Goal: Find specific page/section: Find specific page/section

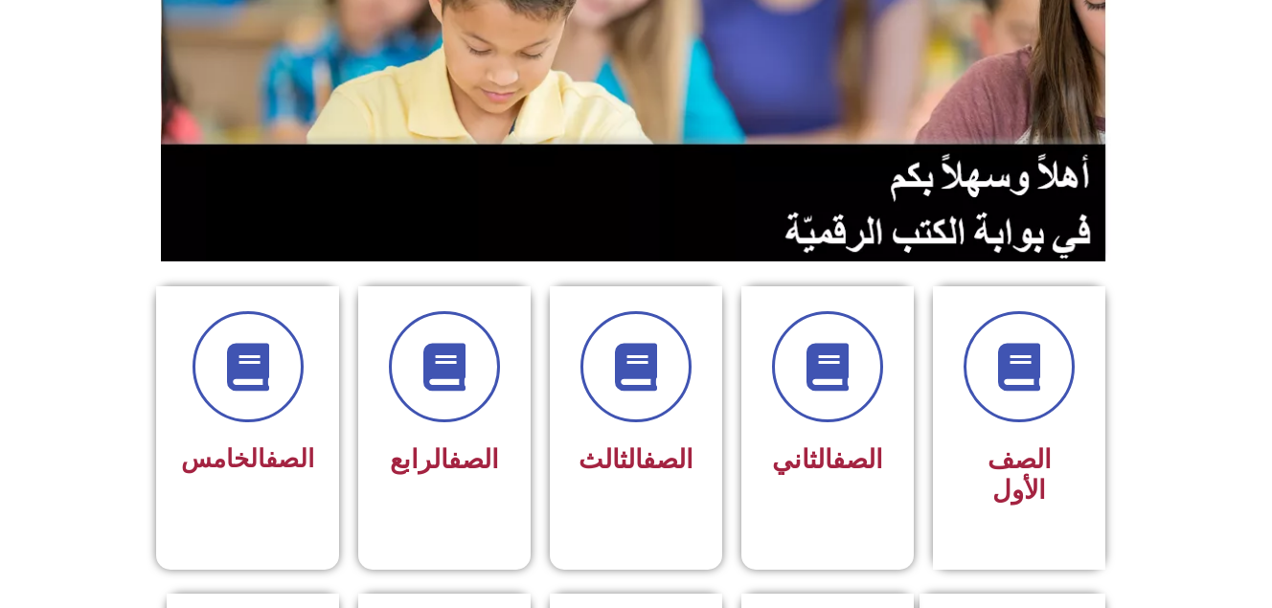
scroll to position [259, 0]
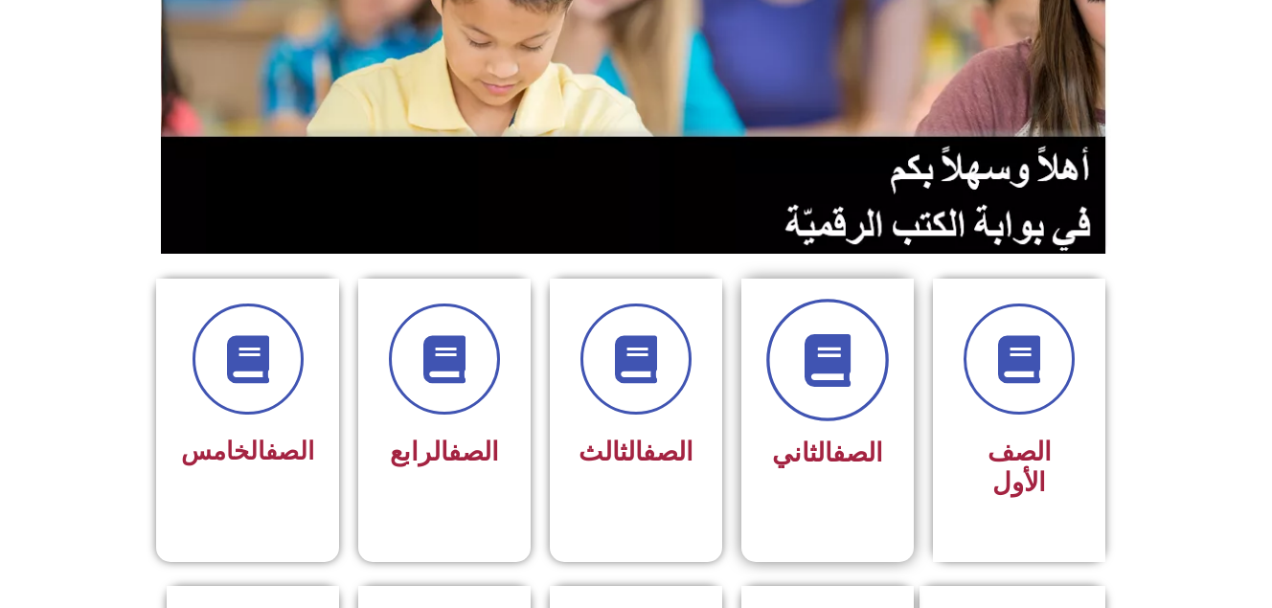
click at [856, 341] on span at bounding box center [828, 360] width 123 height 123
click at [816, 370] on icon at bounding box center [828, 360] width 53 height 53
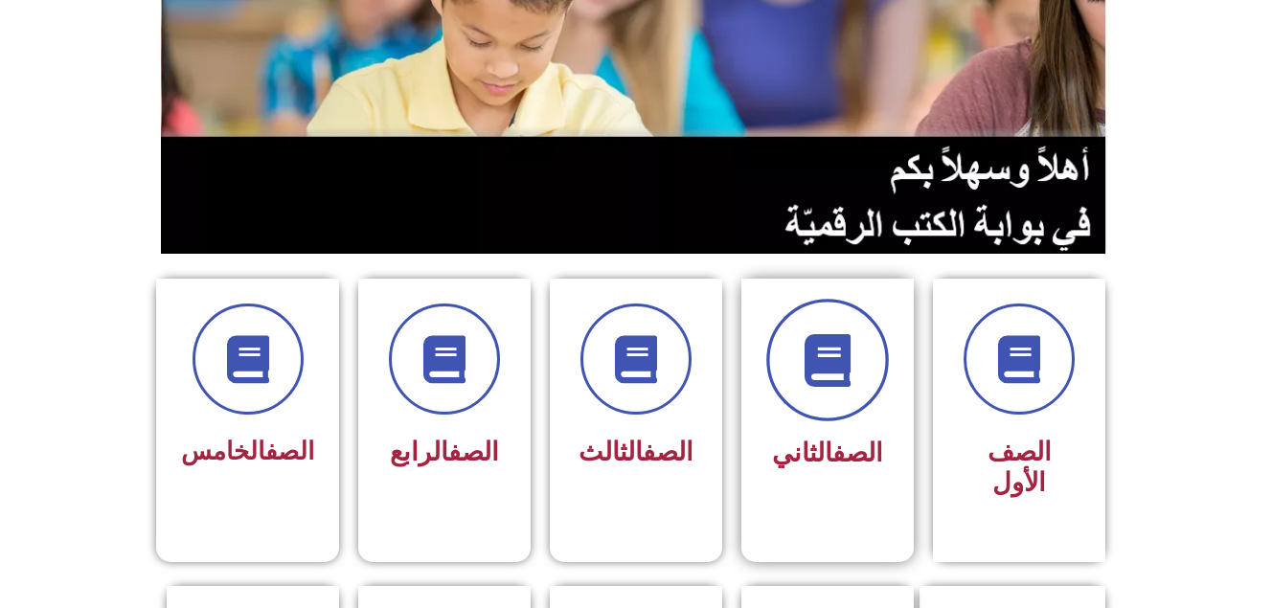
click at [812, 334] on icon at bounding box center [828, 360] width 53 height 53
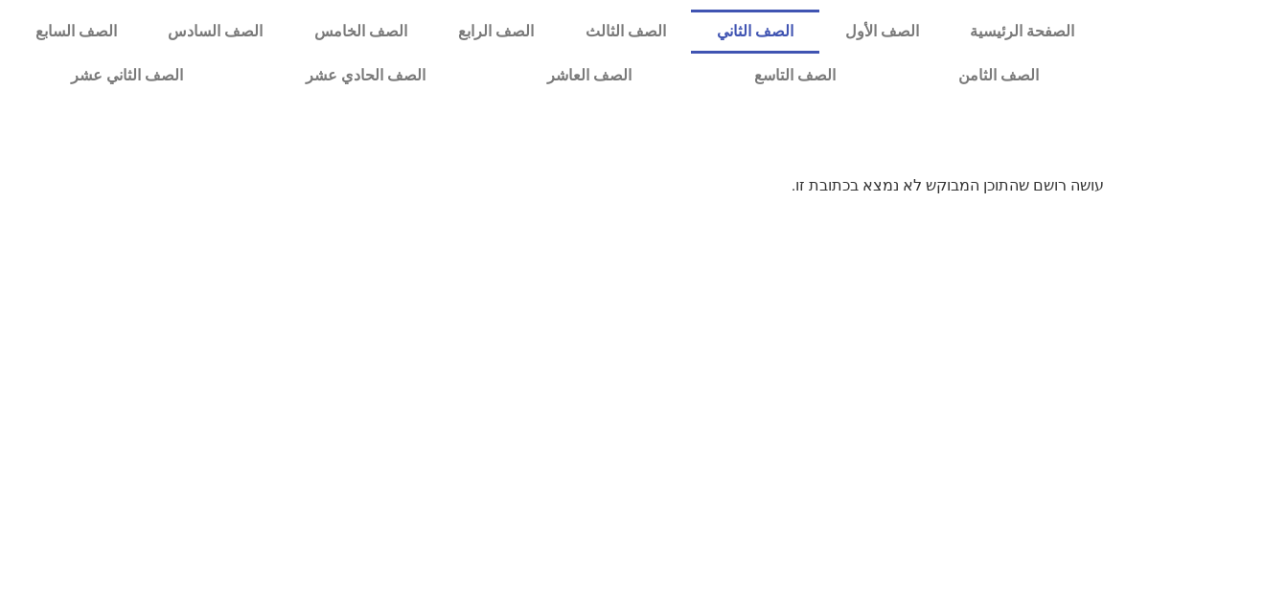
click at [818, 41] on link "الصف الثاني" at bounding box center [754, 32] width 127 height 44
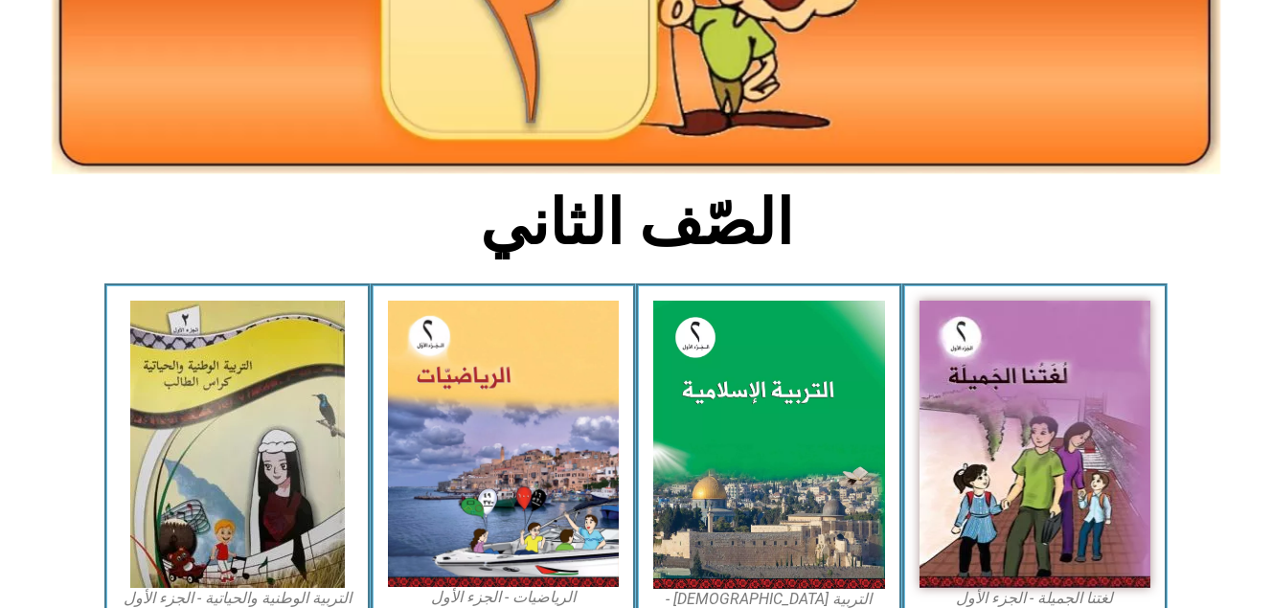
scroll to position [314, 0]
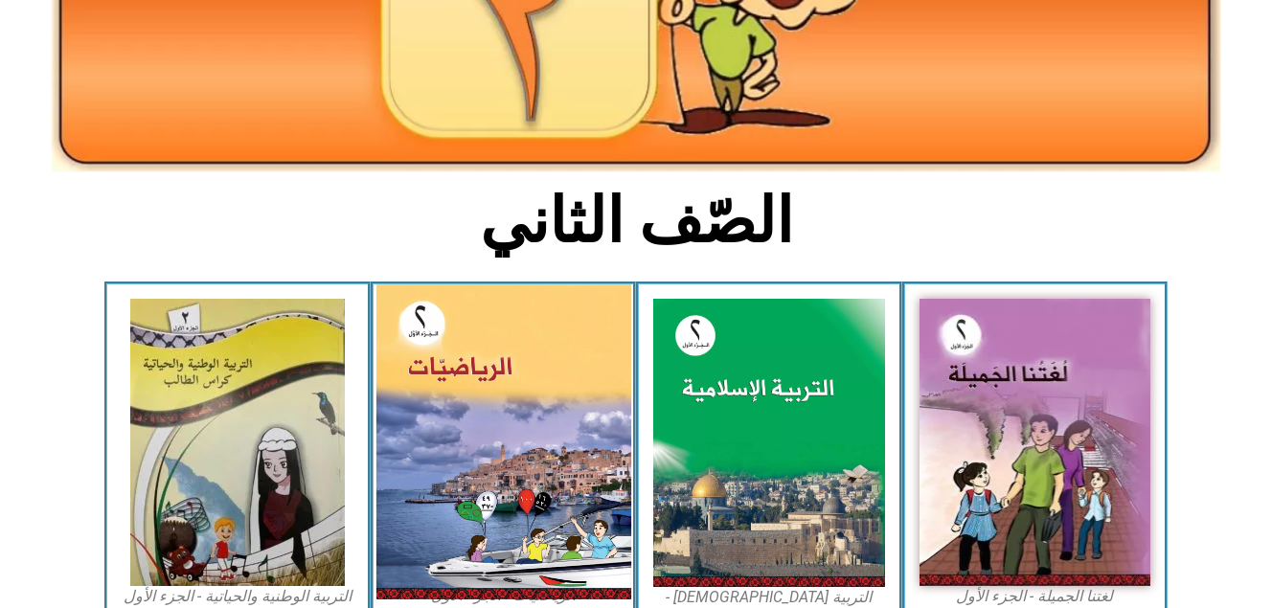
click at [588, 349] on img at bounding box center [503, 442] width 255 height 315
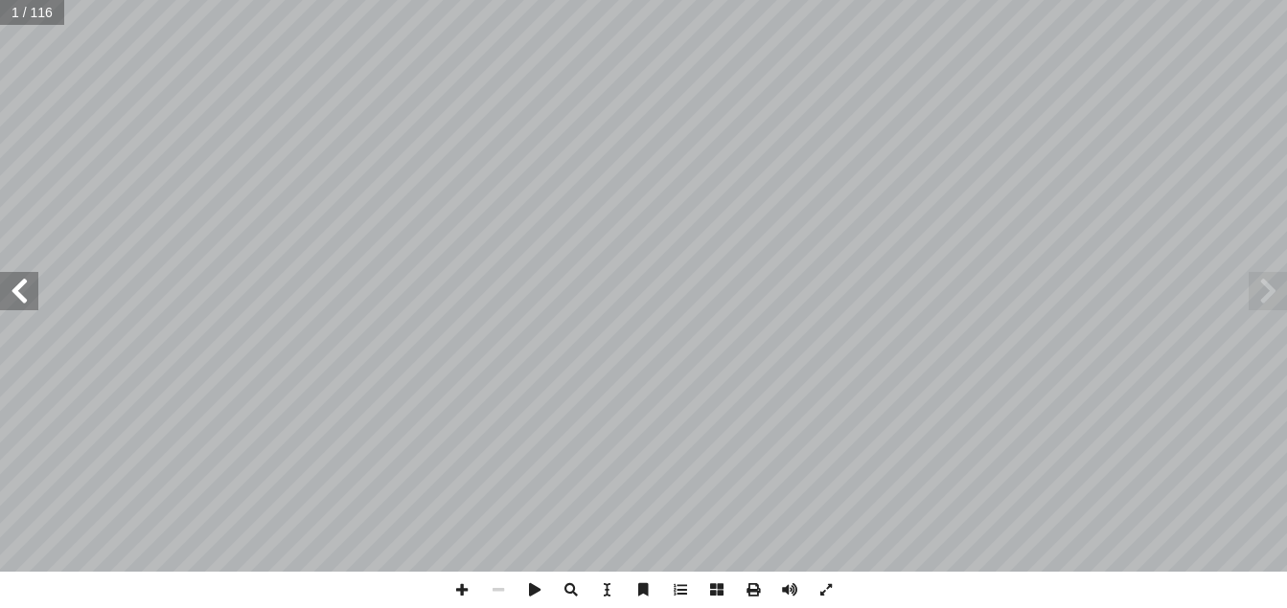
click at [18, 302] on span at bounding box center [19, 291] width 38 height 38
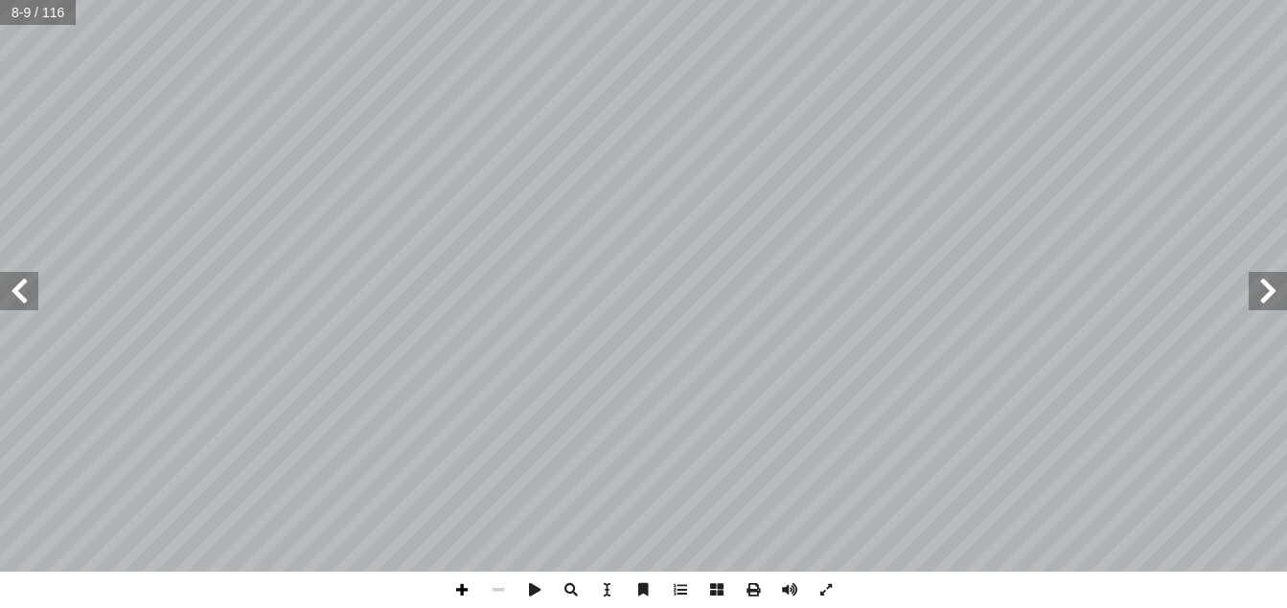
click at [464, 592] on span at bounding box center [462, 590] width 36 height 36
click at [470, 588] on span at bounding box center [462, 590] width 36 height 36
click at [459, 596] on span at bounding box center [462, 590] width 36 height 36
click at [455, 587] on span at bounding box center [462, 590] width 36 height 36
click at [500, 580] on span at bounding box center [498, 590] width 36 height 36
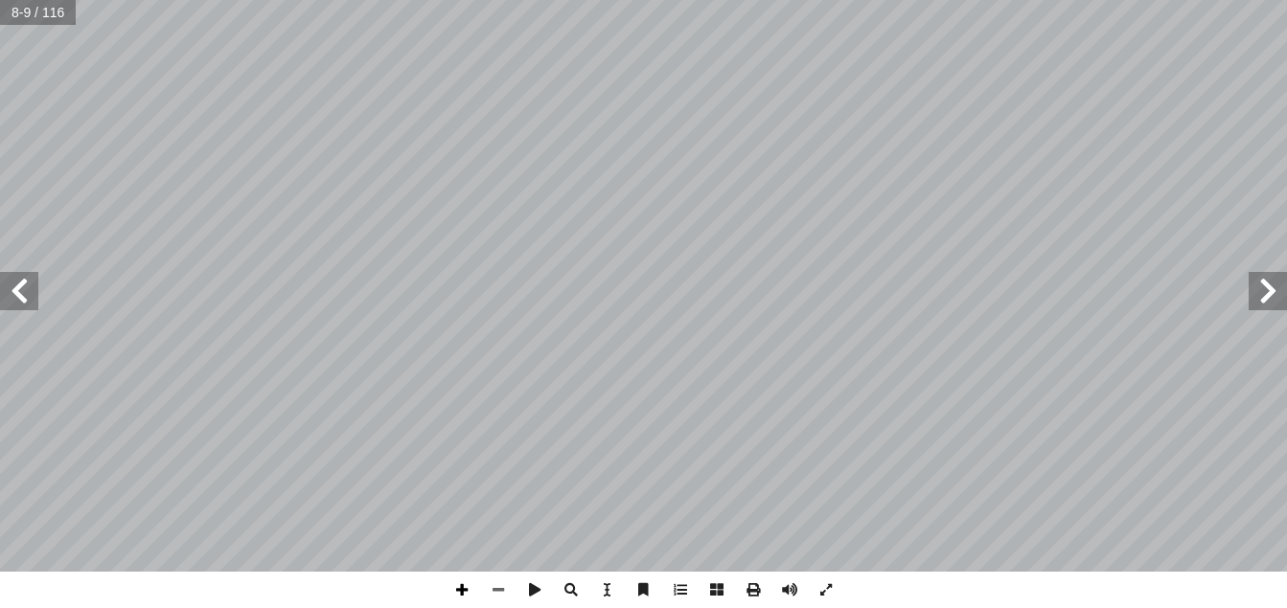
click at [464, 584] on span at bounding box center [462, 590] width 36 height 36
